Goal: Task Accomplishment & Management: Use online tool/utility

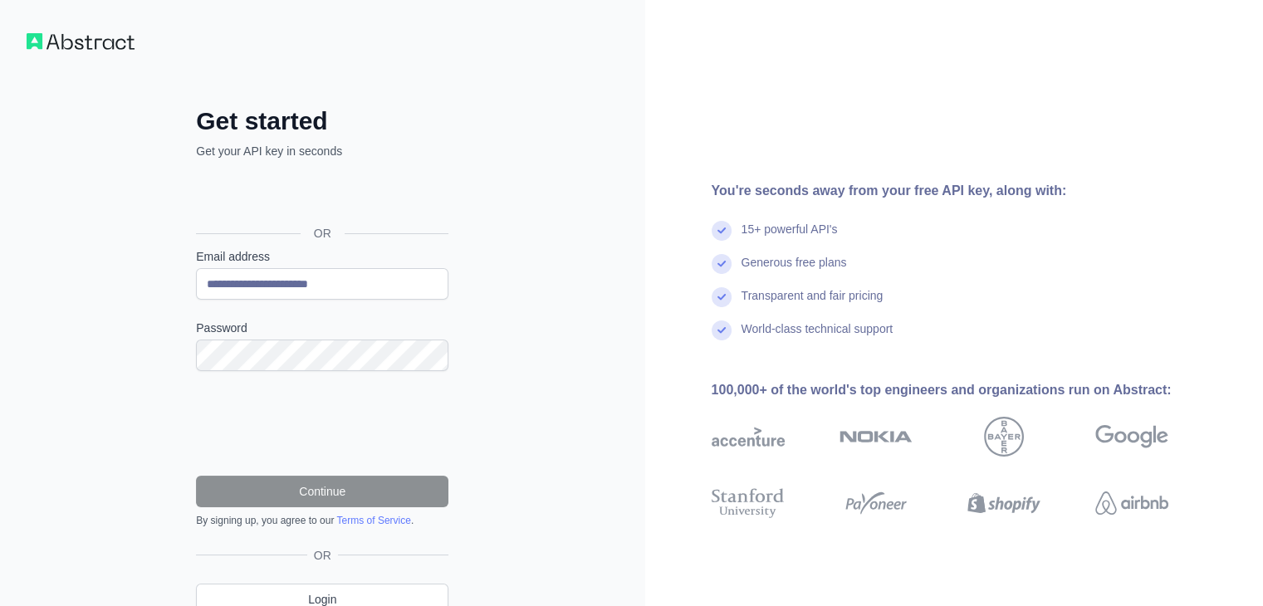
click at [289, 275] on input "**********" at bounding box center [322, 284] width 252 height 32
type input "**********"
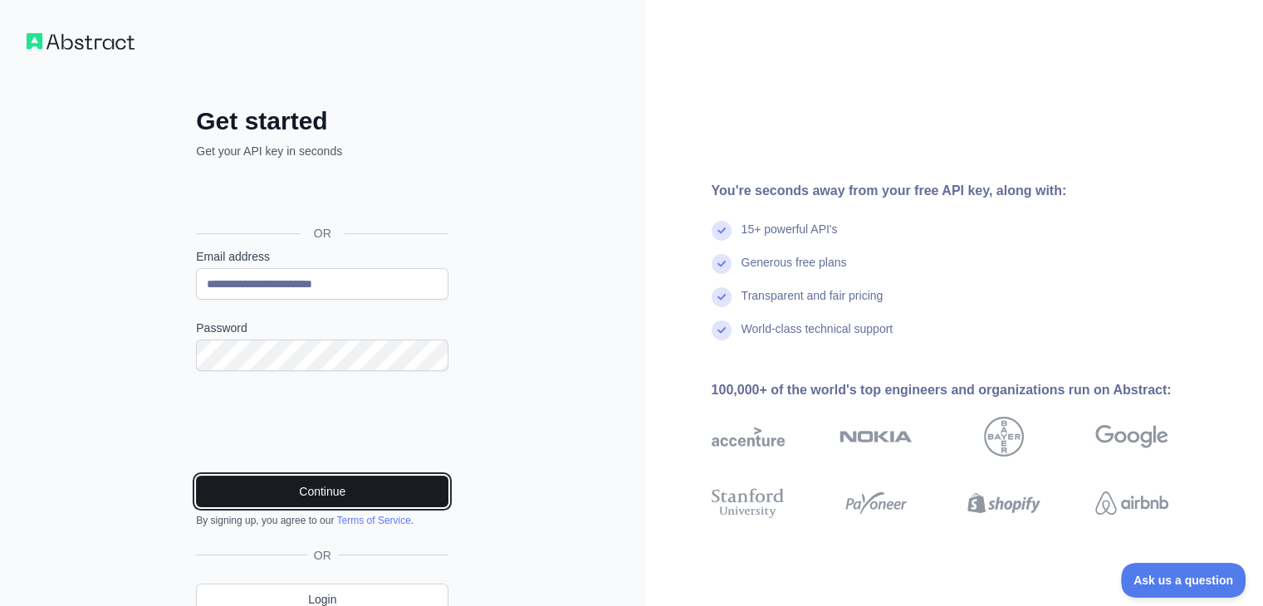
click at [320, 477] on button "Continue" at bounding box center [322, 492] width 252 height 32
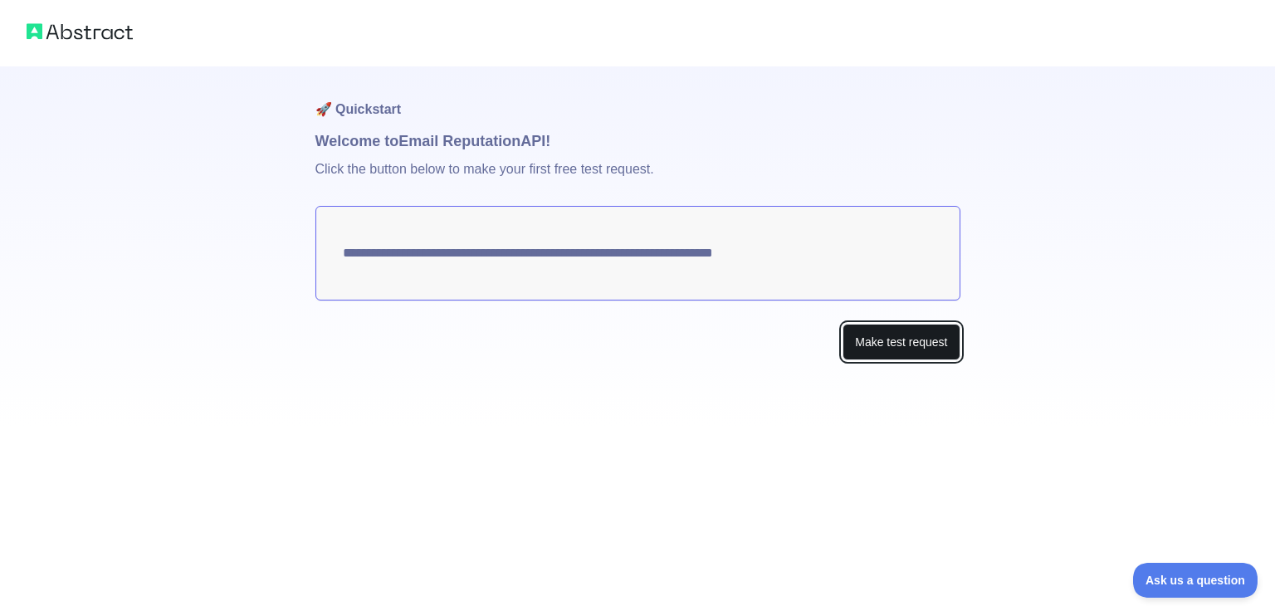
click at [877, 326] on button "Make test request" at bounding box center [901, 342] width 117 height 37
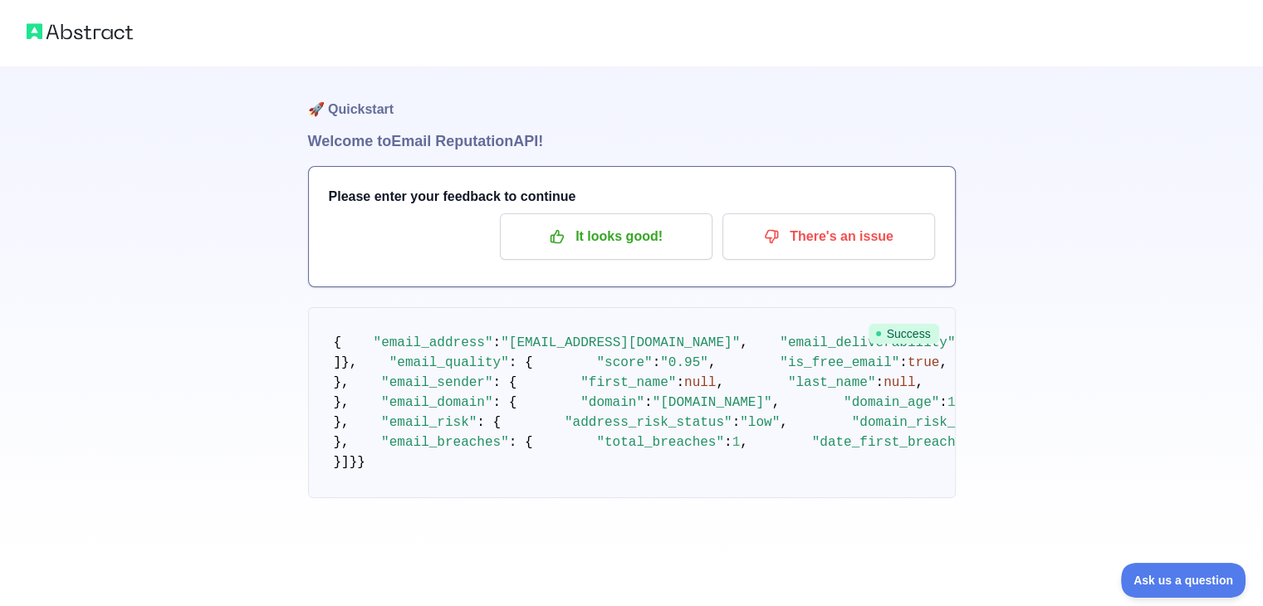
scroll to position [863, 0]
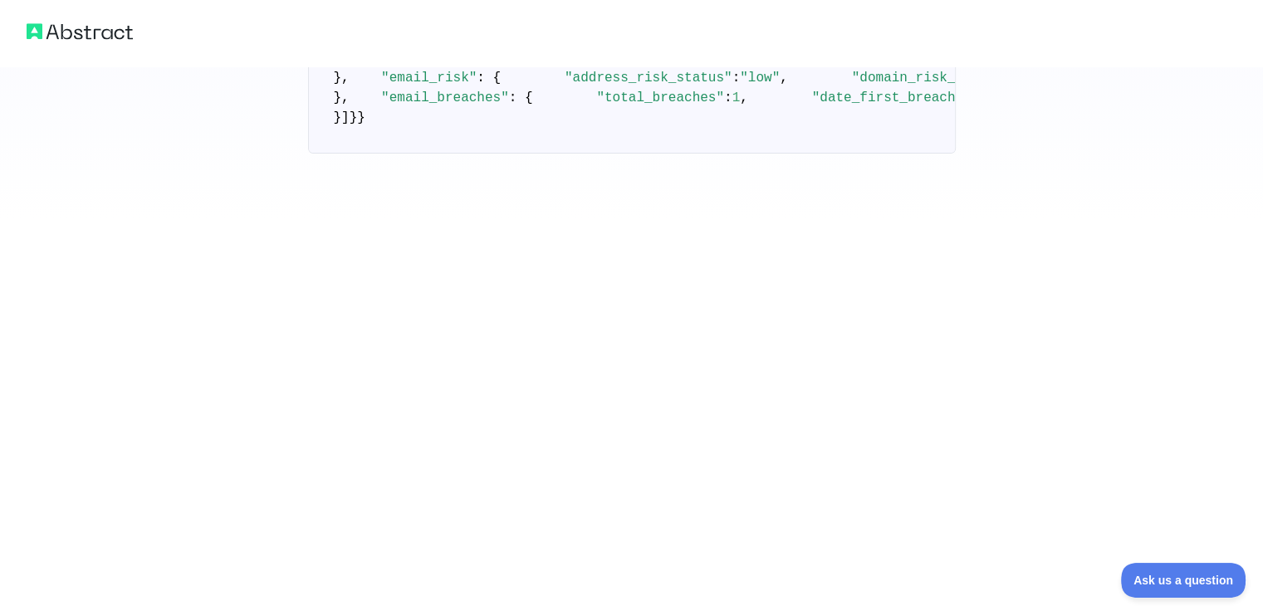
click at [463, 154] on pre "{ "email_address" : "ramdevrathod900@gmail.com" , "email_deliverability" : { "s…" at bounding box center [632, 58] width 648 height 191
click at [852, 86] on span ""domain_risk_status"" at bounding box center [931, 78] width 159 height 15
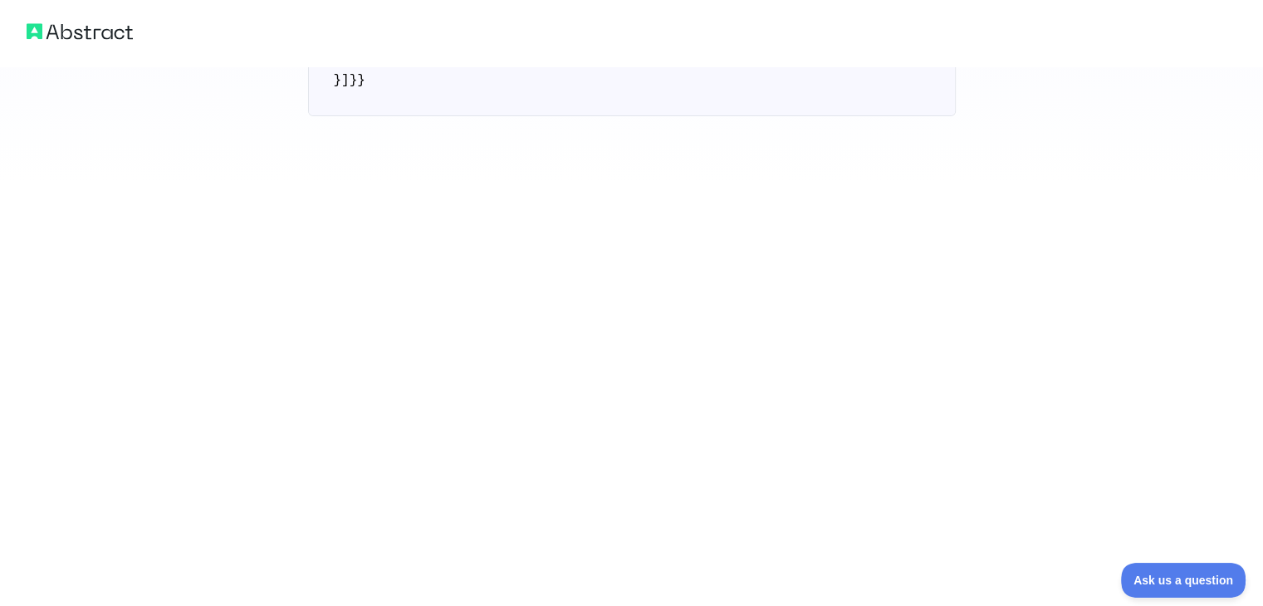
scroll to position [993, 0]
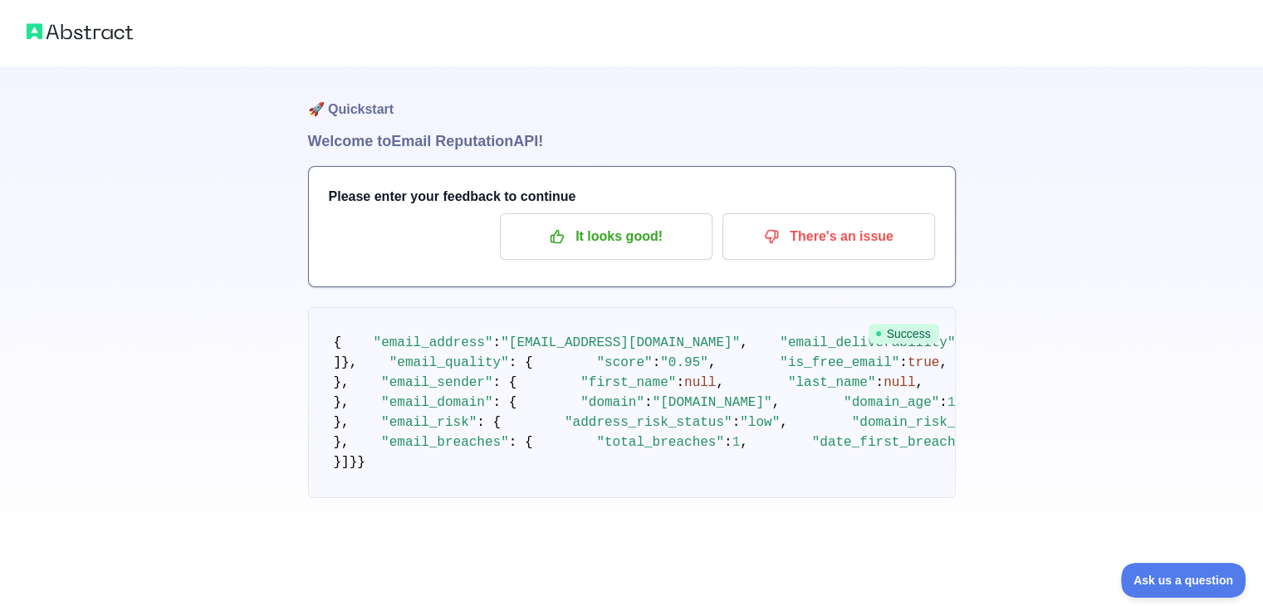
click at [432, 435] on span ""email_breaches"" at bounding box center [445, 442] width 128 height 15
click at [596, 435] on span ""total_breaches"" at bounding box center [660, 442] width 128 height 15
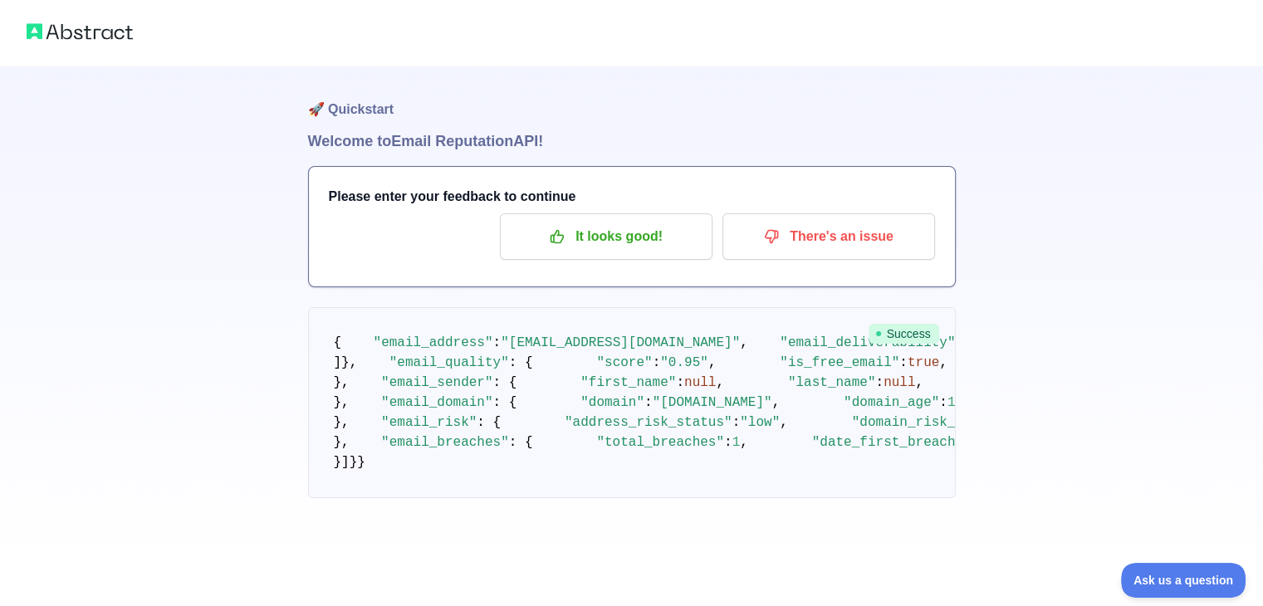
click at [812, 435] on span ""date_first_breached"" at bounding box center [896, 442] width 168 height 15
click at [1122, 435] on span ""date_last_breached"" at bounding box center [1201, 442] width 159 height 15
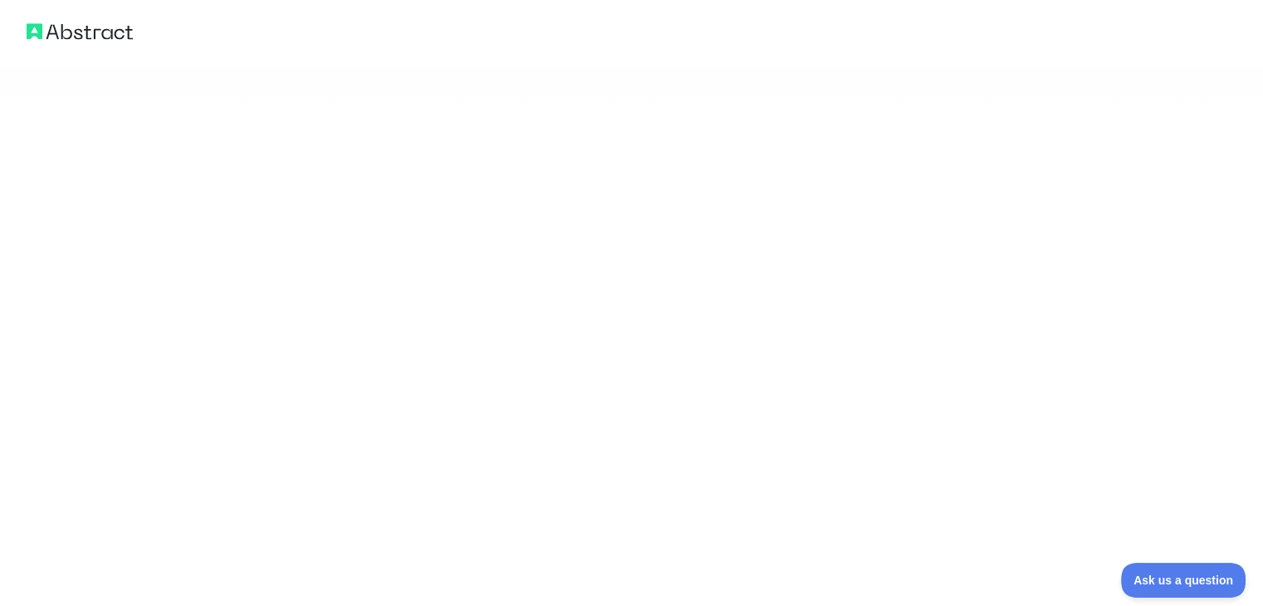
drag, startPoint x: 531, startPoint y: 399, endPoint x: 586, endPoint y: 402, distance: 54.8
drag, startPoint x: 528, startPoint y: 397, endPoint x: 586, endPoint y: 397, distance: 58.1
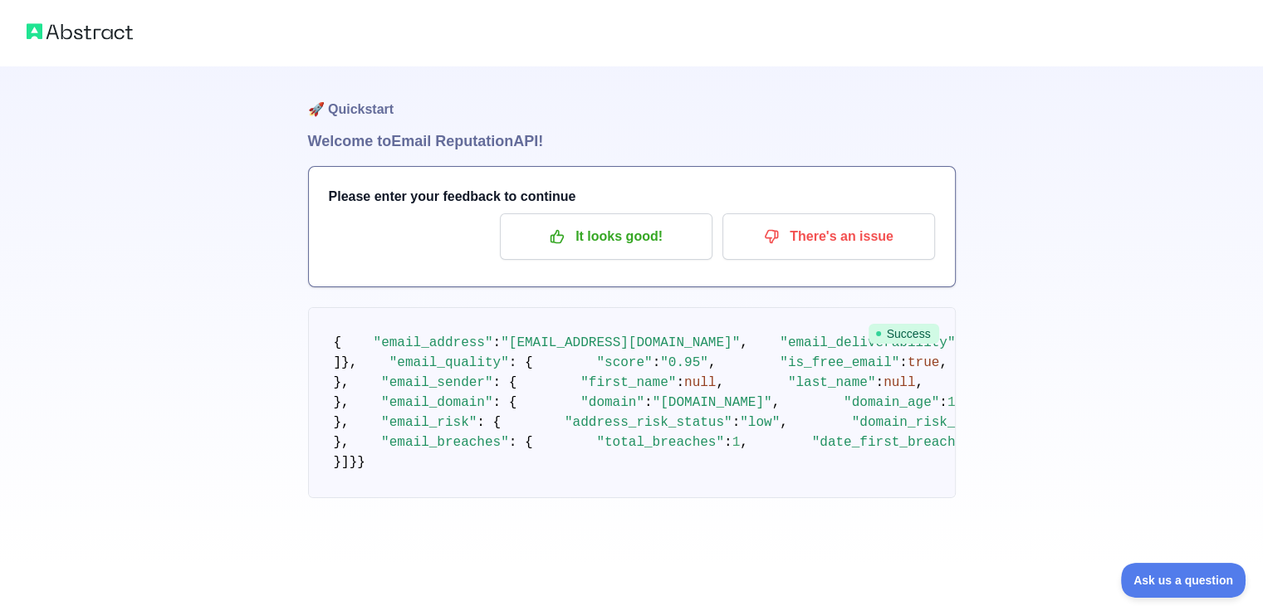
scroll to position [0, 0]
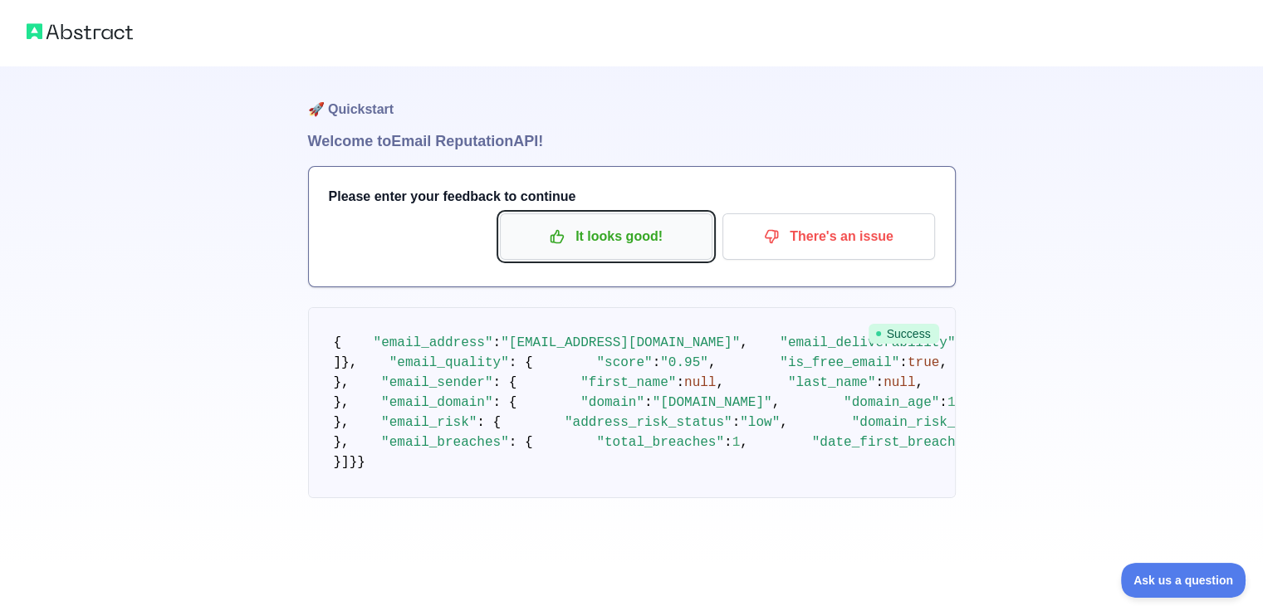
click at [590, 245] on p "It looks good!" at bounding box center [606, 236] width 188 height 28
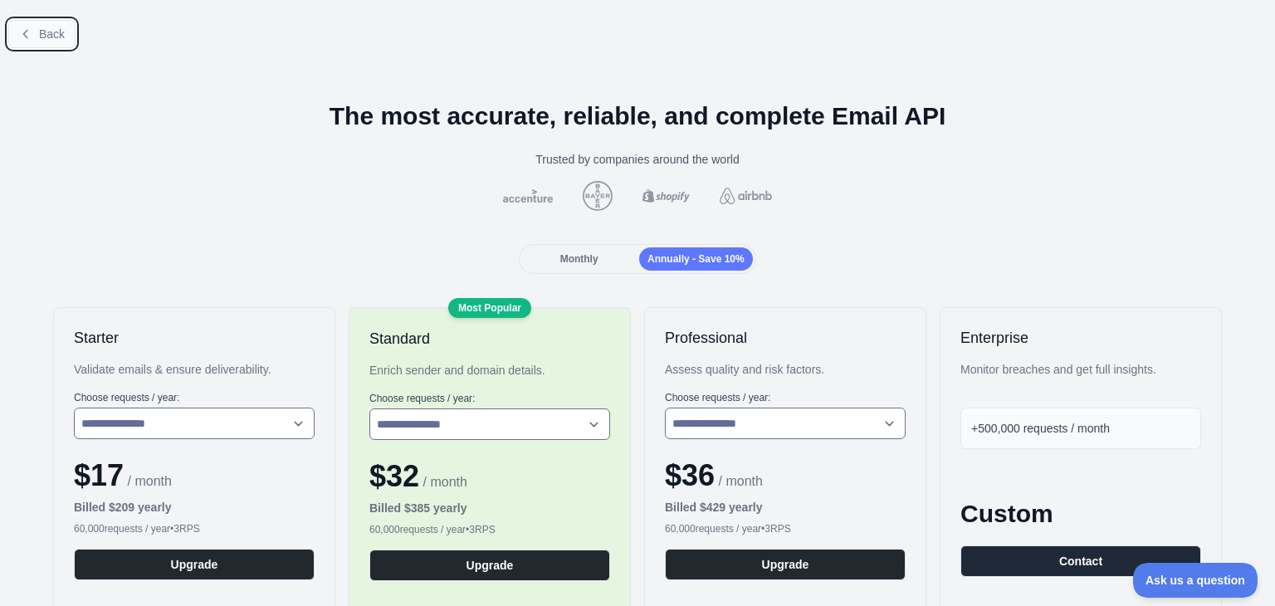
click at [41, 45] on button "Back" at bounding box center [41, 34] width 67 height 28
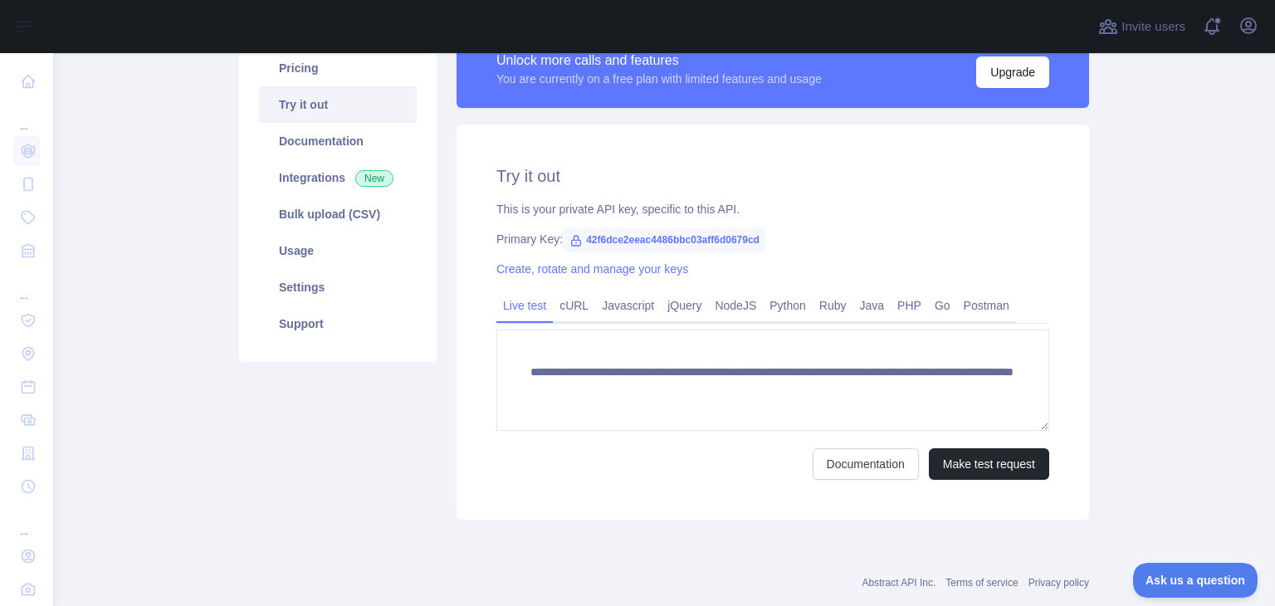
scroll to position [154, 0]
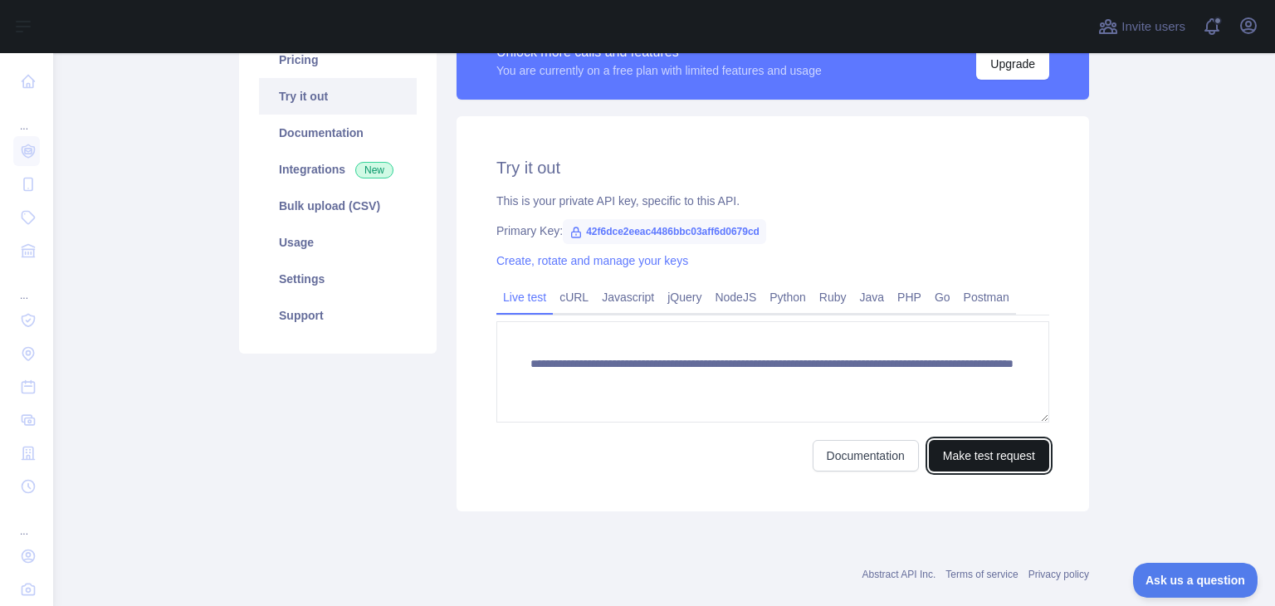
click at [1014, 453] on button "Make test request" at bounding box center [989, 456] width 120 height 32
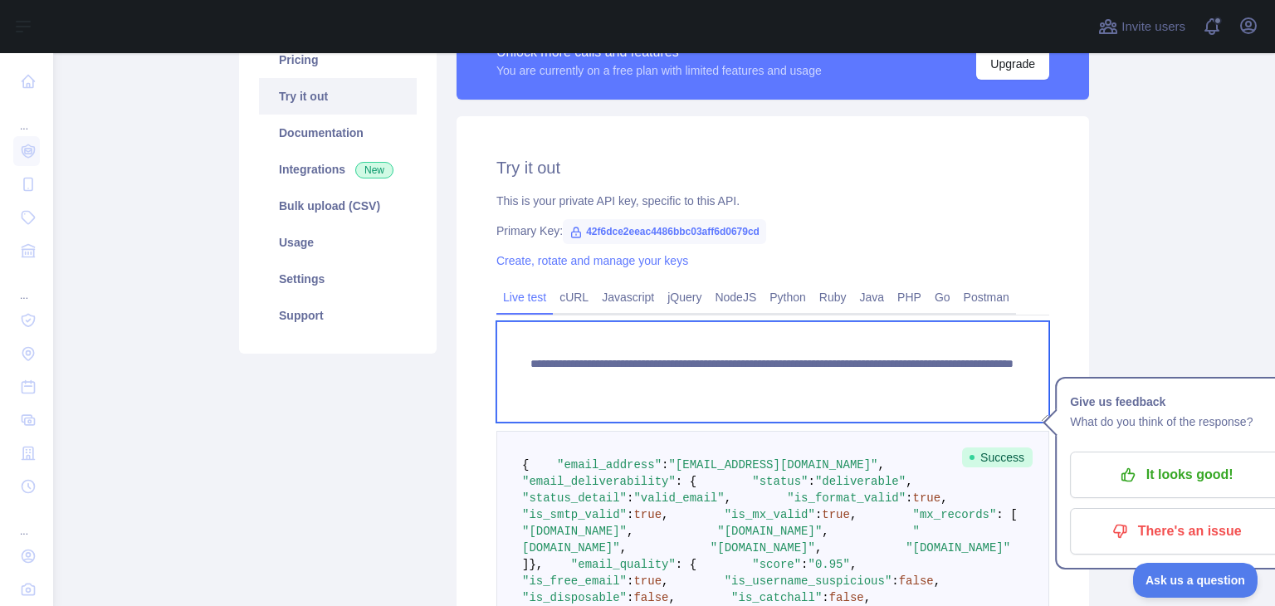
click at [896, 383] on textarea "**********" at bounding box center [772, 371] width 553 height 101
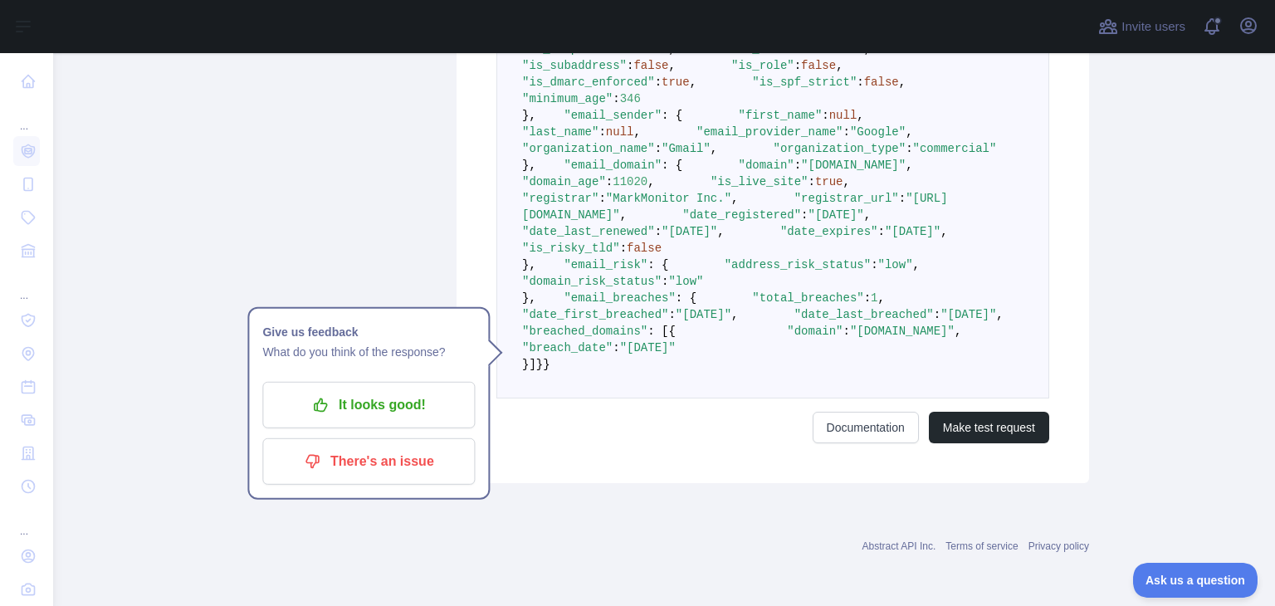
scroll to position [1266, 0]
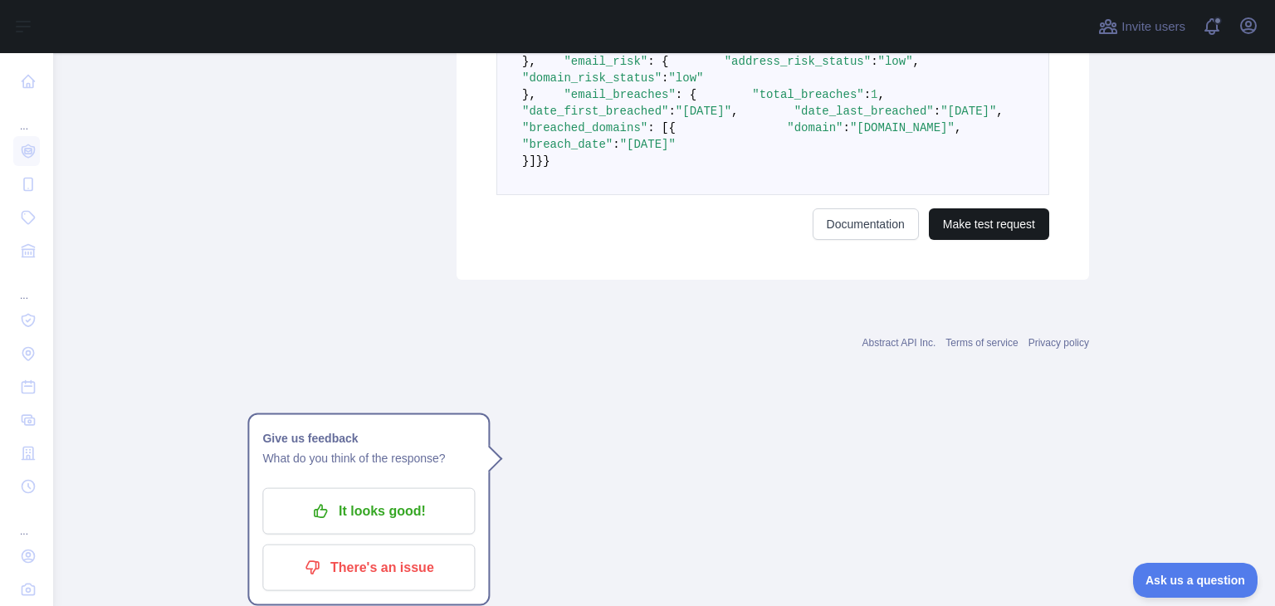
type textarea "**********"
click at [983, 240] on button "Make test request" at bounding box center [989, 224] width 120 height 32
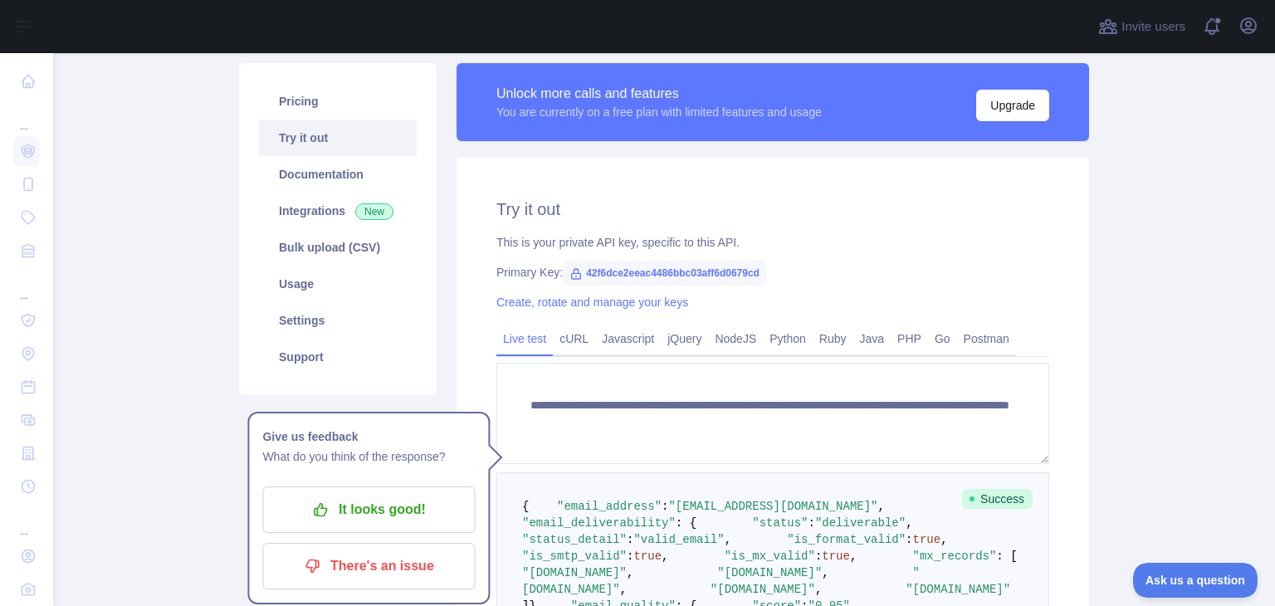
scroll to position [0, 0]
